Goal: Task Accomplishment & Management: Manage account settings

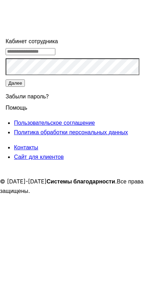
click at [55, 55] on input "tel" at bounding box center [31, 51] width 50 height 7
type input "**********"
click at [25, 87] on button "Далее" at bounding box center [15, 82] width 19 height 7
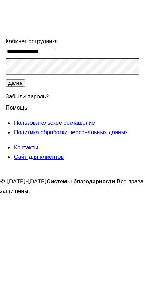
click at [25, 87] on button "Далее" at bounding box center [15, 82] width 19 height 7
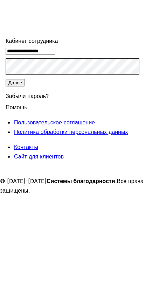
scroll to position [0, 0]
click at [25, 86] on button "Далее" at bounding box center [15, 82] width 19 height 7
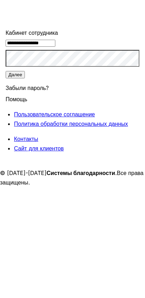
click at [25, 86] on button "Далее" at bounding box center [15, 82] width 19 height 7
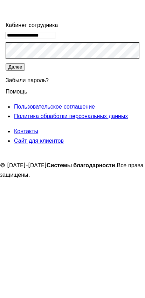
click at [25, 86] on button "Далее" at bounding box center [15, 82] width 19 height 7
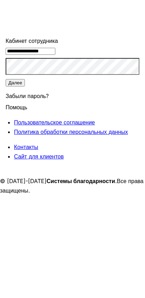
click at [25, 86] on button "Далее" at bounding box center [15, 82] width 19 height 7
